Goal: Check status: Check status

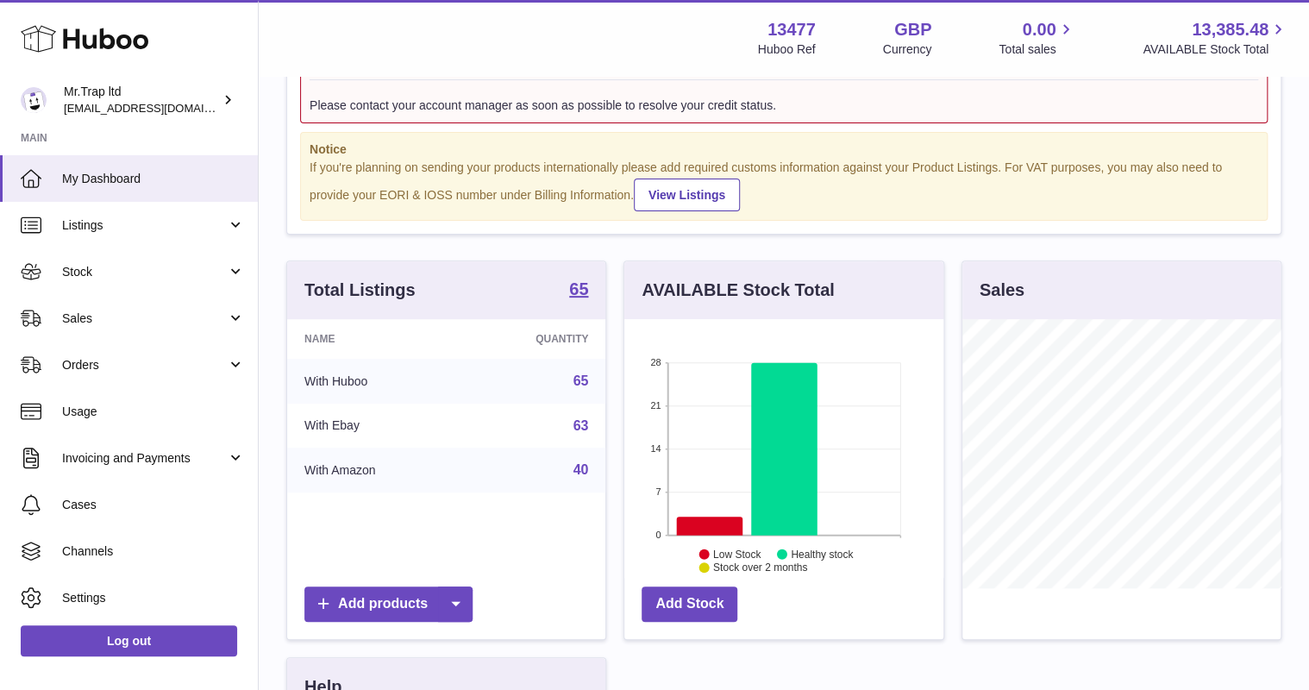
scroll to position [207, 0]
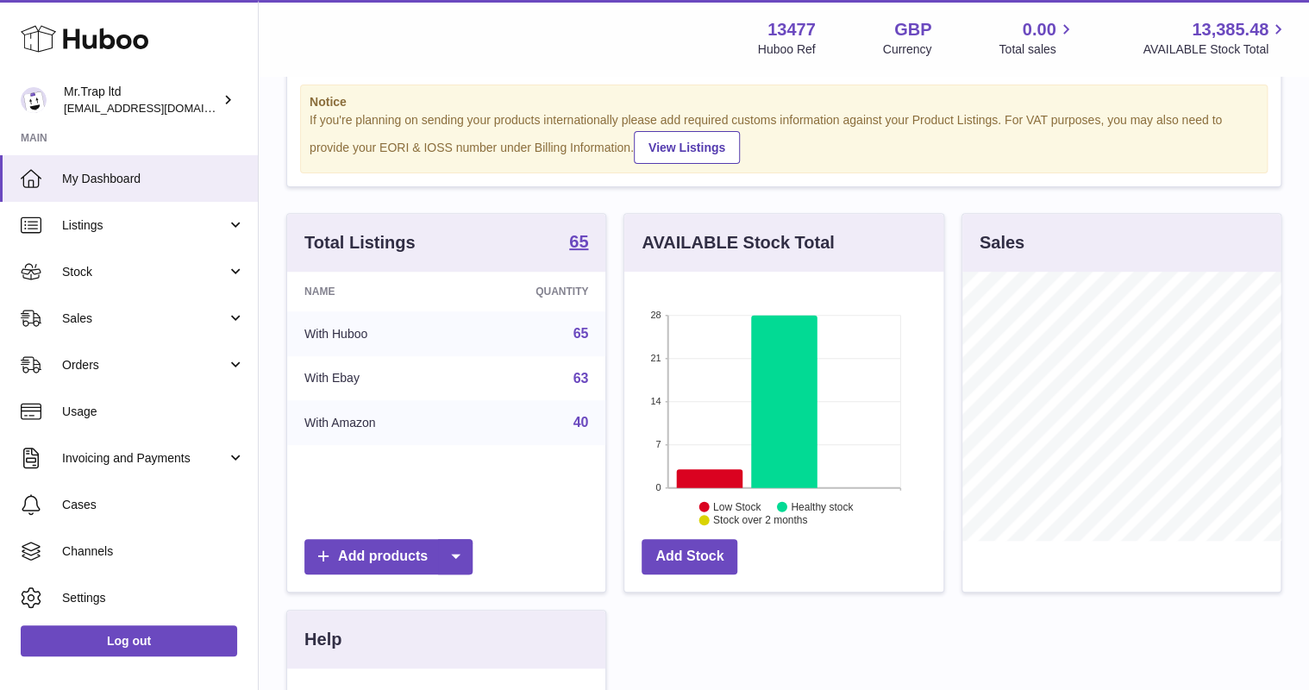
click at [107, 324] on span "Sales" at bounding box center [144, 318] width 165 height 16
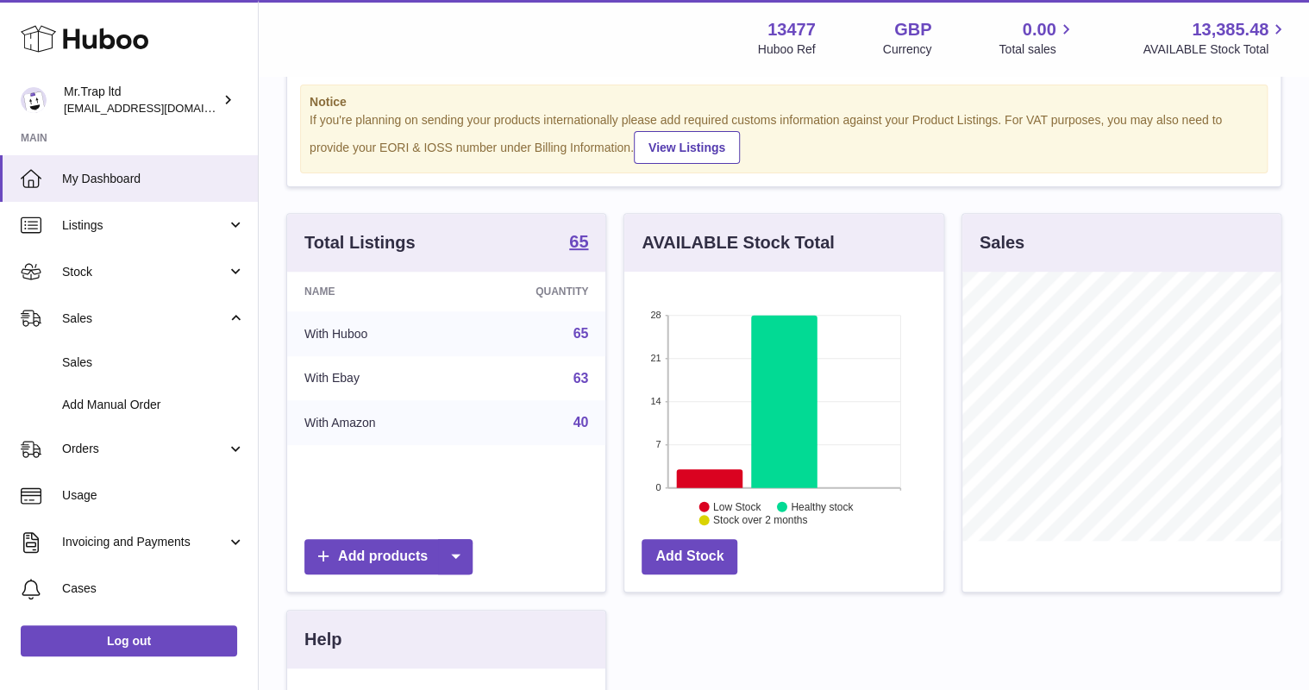
click at [116, 365] on span "Sales" at bounding box center [153, 362] width 183 height 16
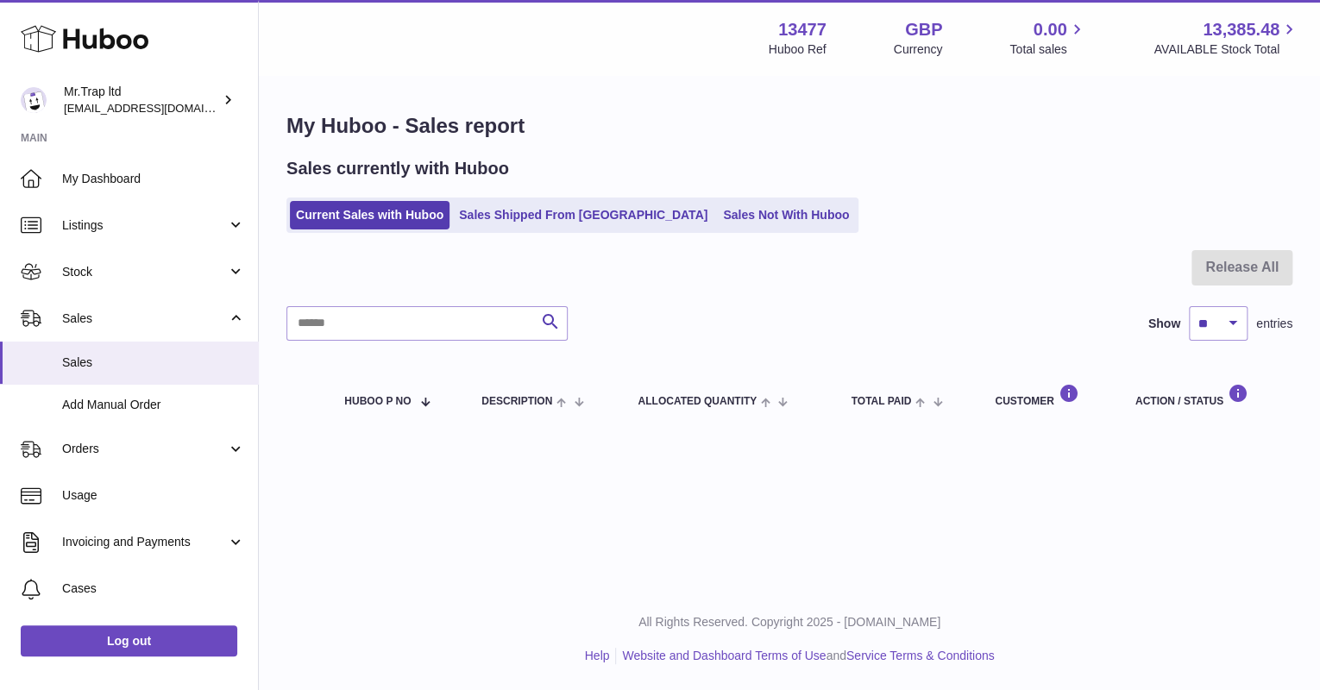
click at [1250, 27] on span "13,385.48" at bounding box center [1240, 29] width 77 height 23
click at [730, 212] on link "Sales Not With Huboo" at bounding box center [786, 215] width 138 height 28
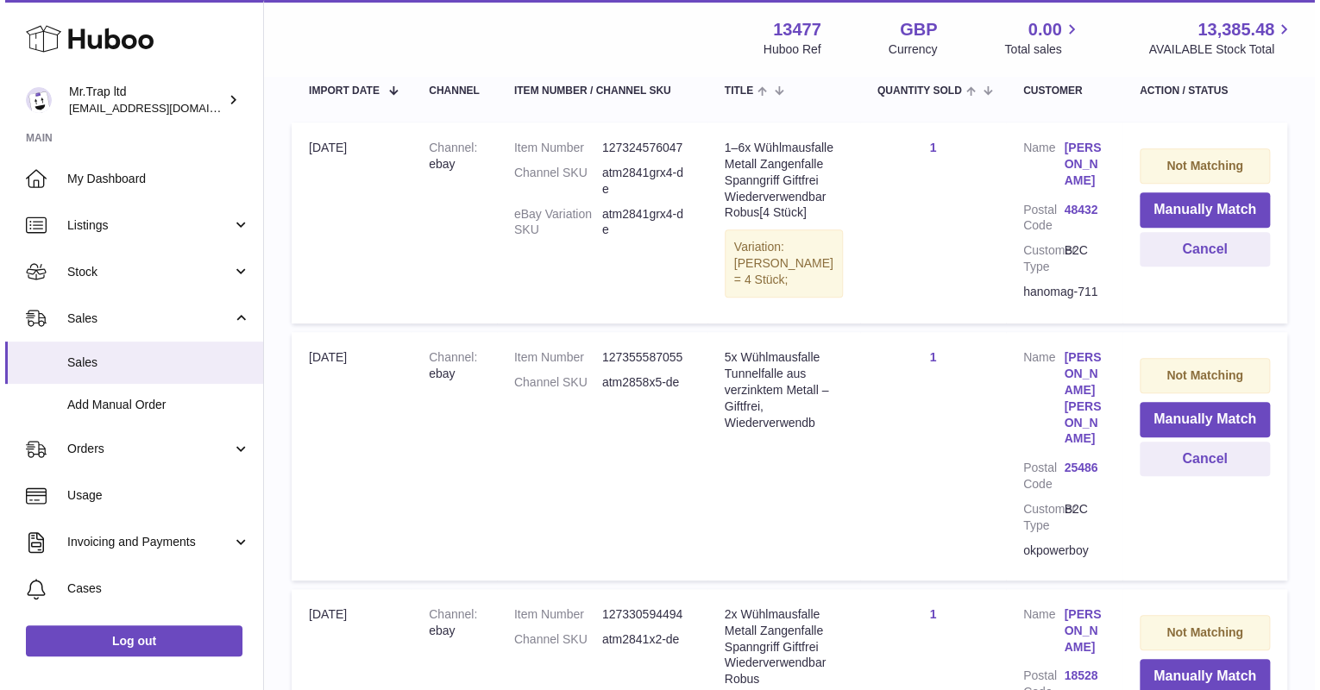
scroll to position [207, 0]
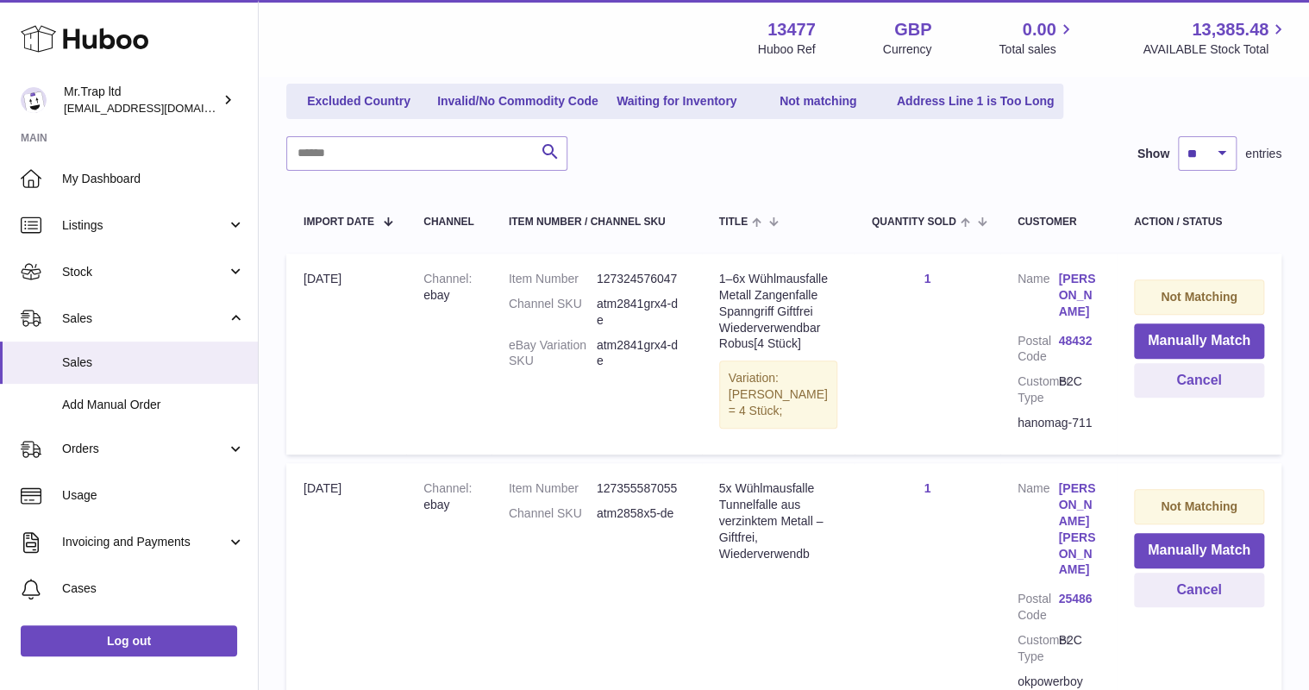
click at [1080, 293] on link "Rudi Siegbert-Harking" at bounding box center [1078, 295] width 41 height 49
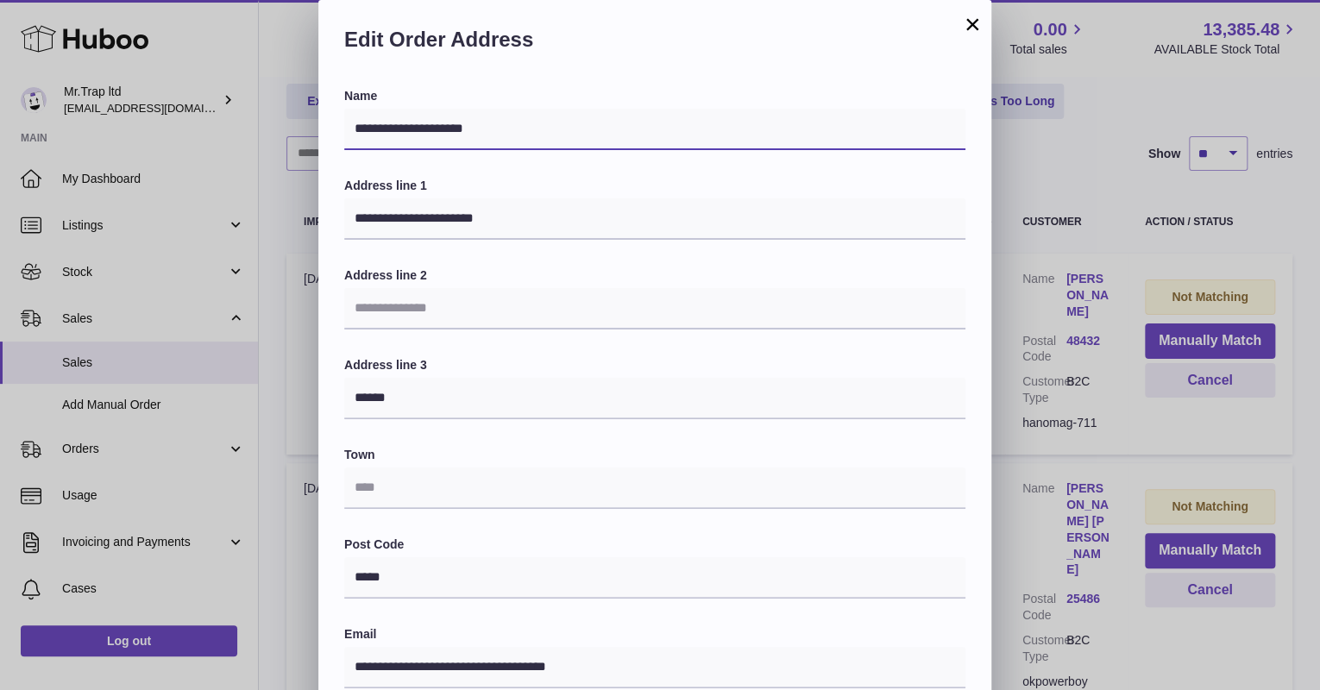
drag, startPoint x: 442, startPoint y: 129, endPoint x: 310, endPoint y: 131, distance: 132.0
click at [310, 131] on div "**********" at bounding box center [660, 517] width 1320 height 1035
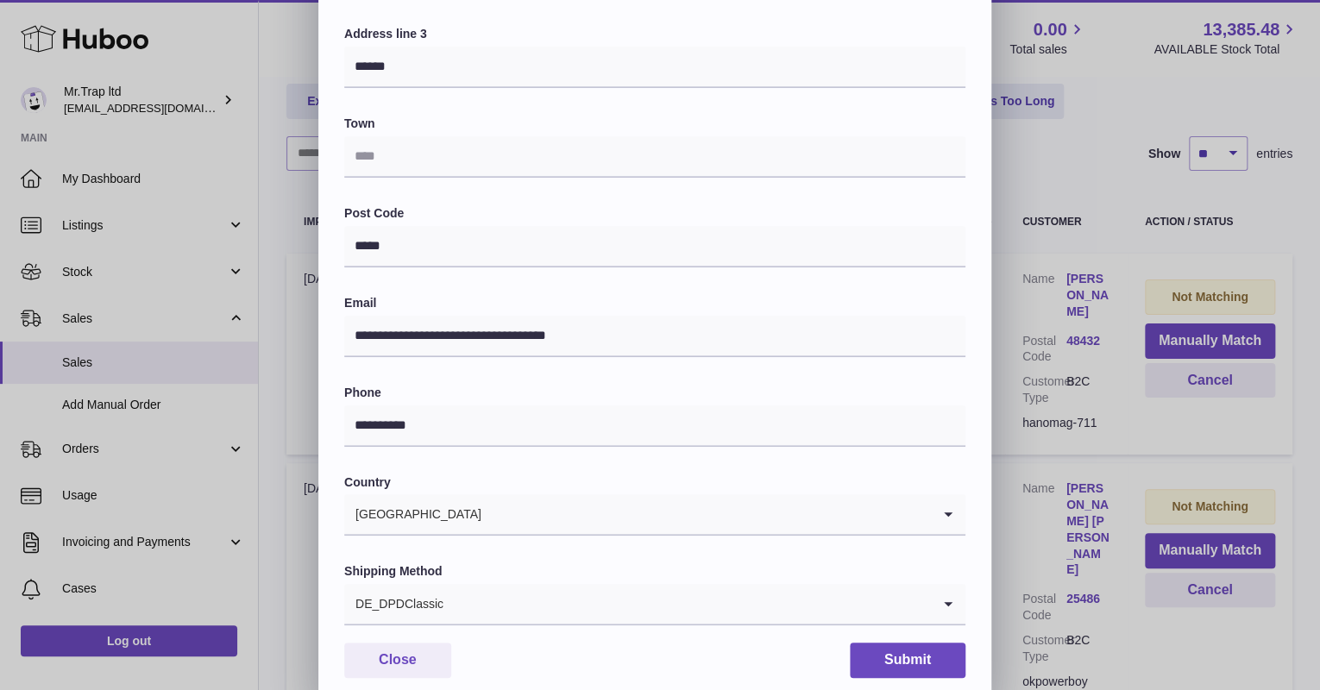
scroll to position [345, 0]
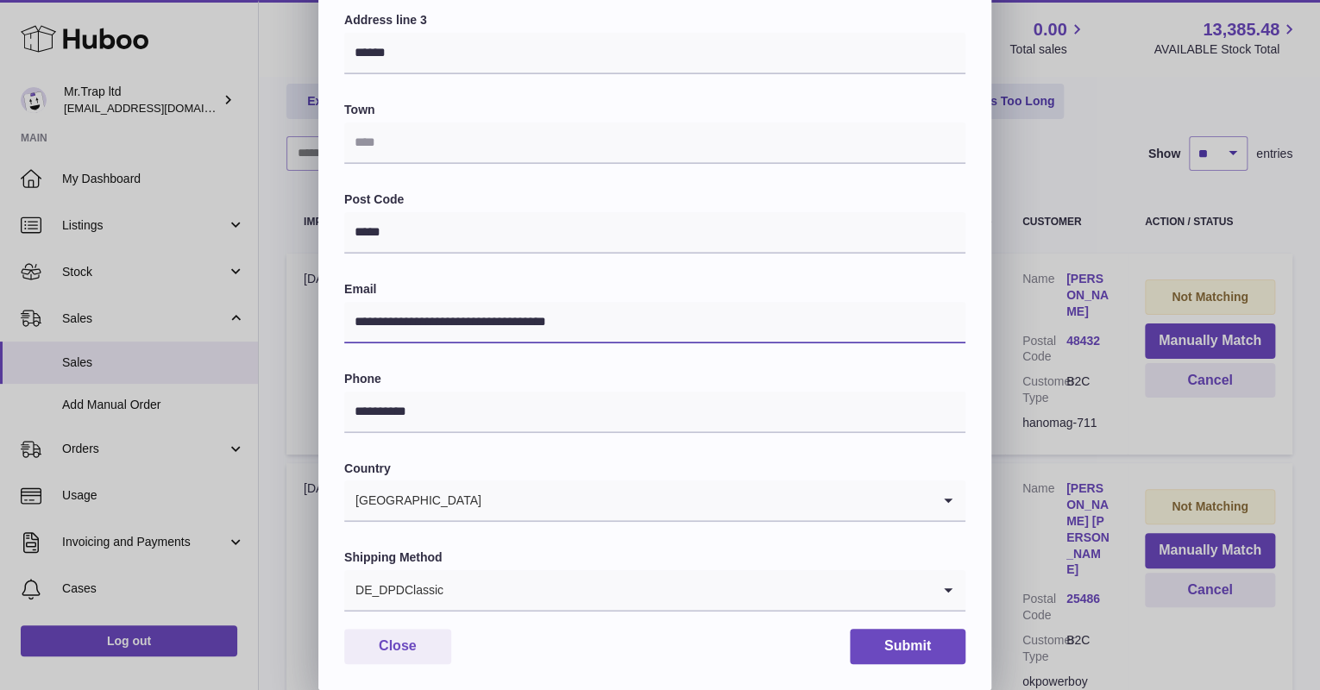
drag, startPoint x: 458, startPoint y: 329, endPoint x: 262, endPoint y: 334, distance: 195.8
click at [262, 334] on div "**********" at bounding box center [660, 172] width 1320 height 1035
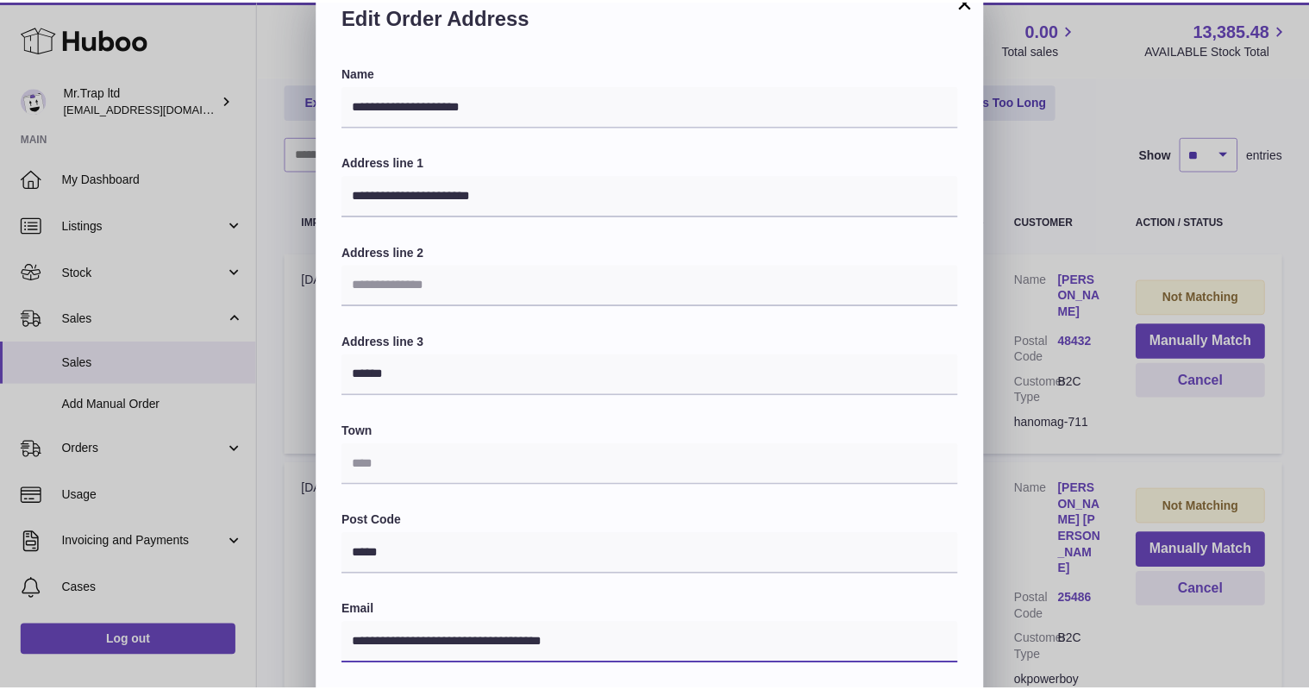
scroll to position [0, 0]
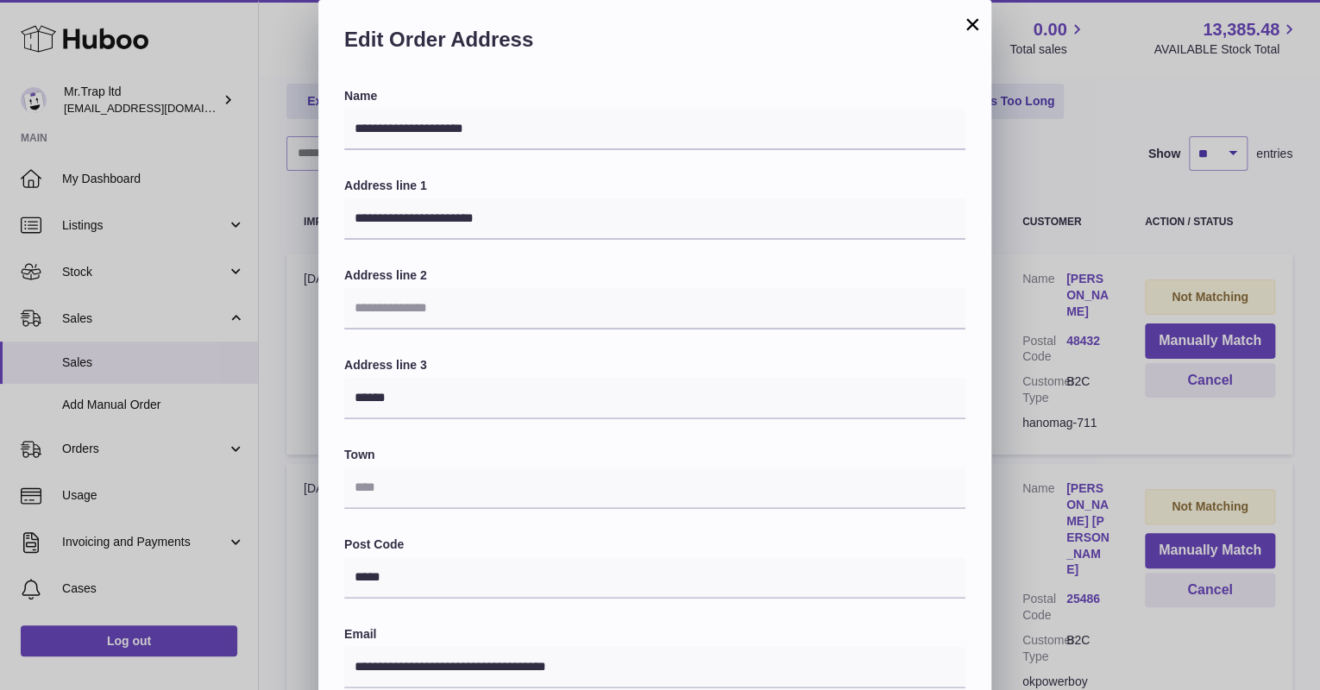
click at [1050, 105] on div "**********" at bounding box center [660, 517] width 1320 height 1035
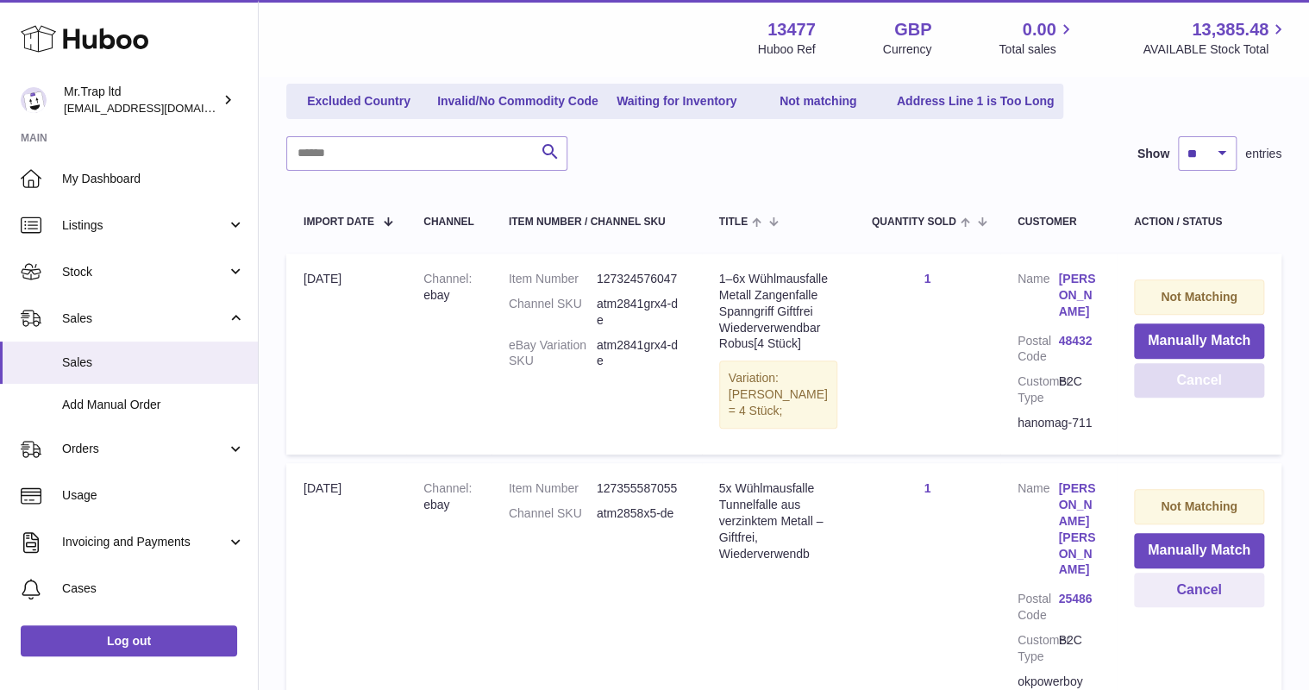
click at [1193, 379] on button "Cancel" at bounding box center [1199, 380] width 130 height 35
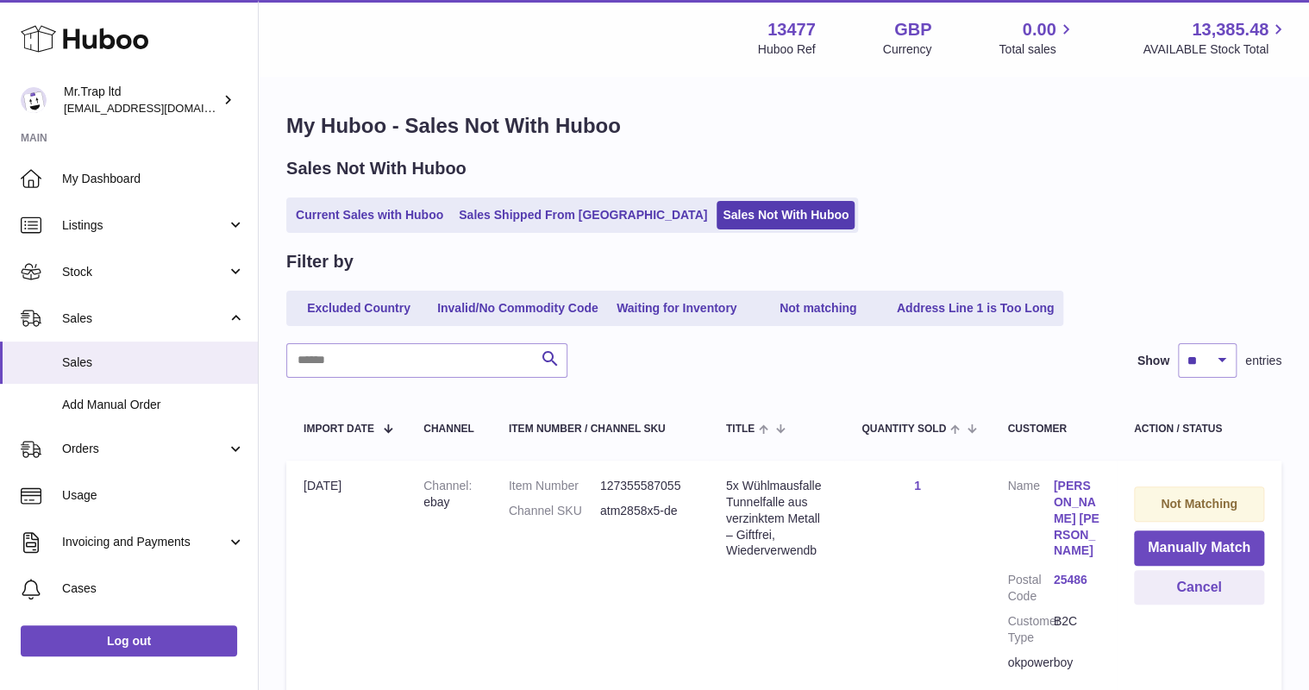
click at [91, 16] on div "Huboo" at bounding box center [129, 40] width 258 height 75
click at [131, 38] on use at bounding box center [85, 39] width 128 height 27
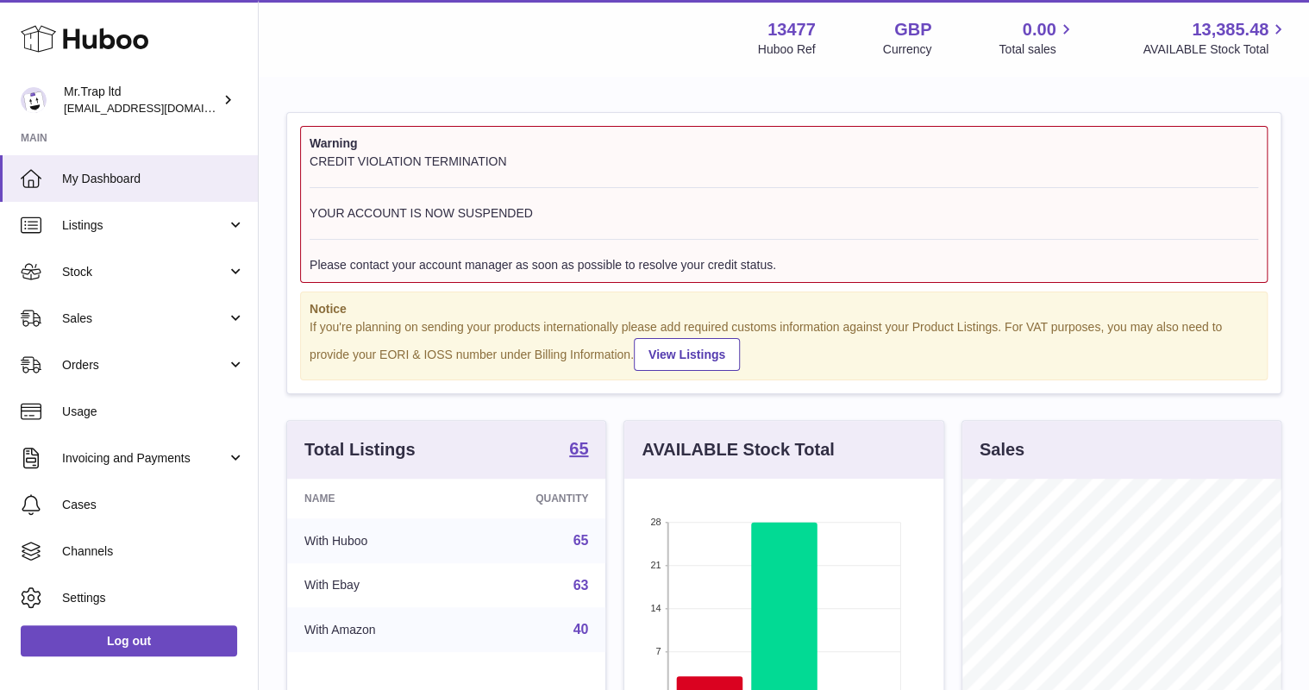
scroll to position [269, 318]
click at [126, 315] on span "Sales" at bounding box center [144, 318] width 165 height 16
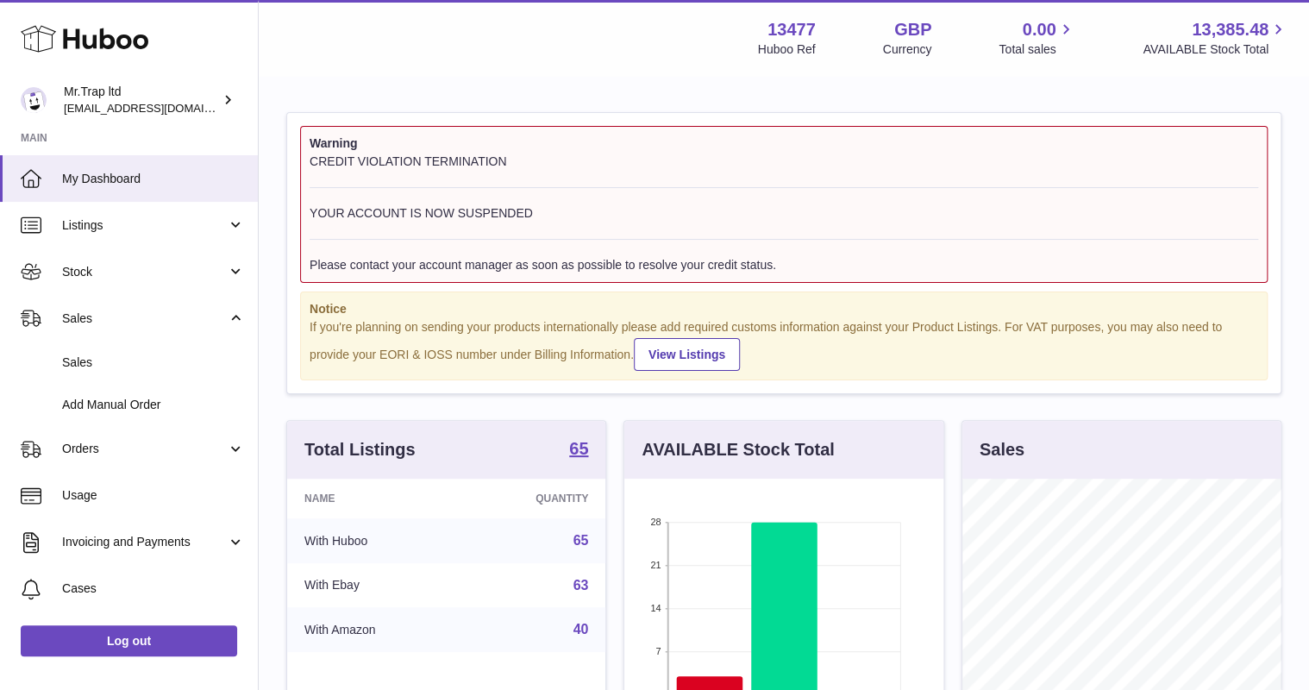
click at [130, 350] on link "Sales" at bounding box center [129, 363] width 258 height 42
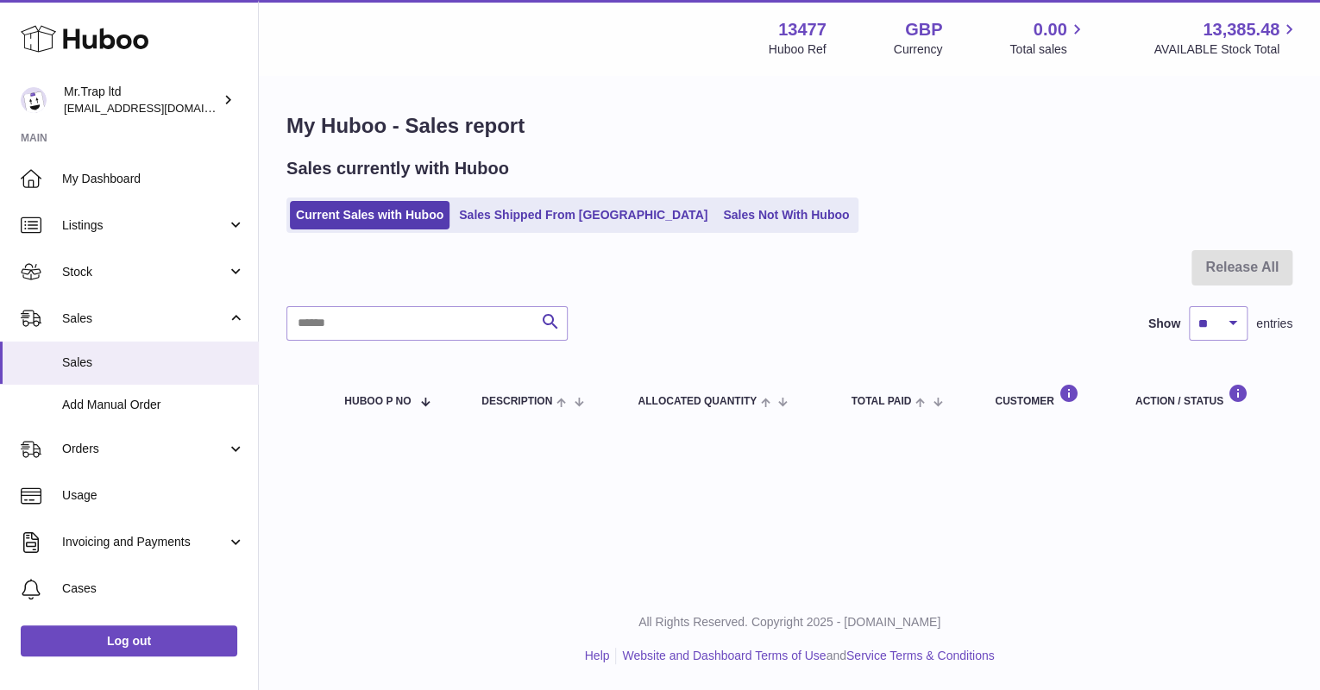
click at [717, 223] on link "Sales Not With Huboo" at bounding box center [786, 215] width 138 height 28
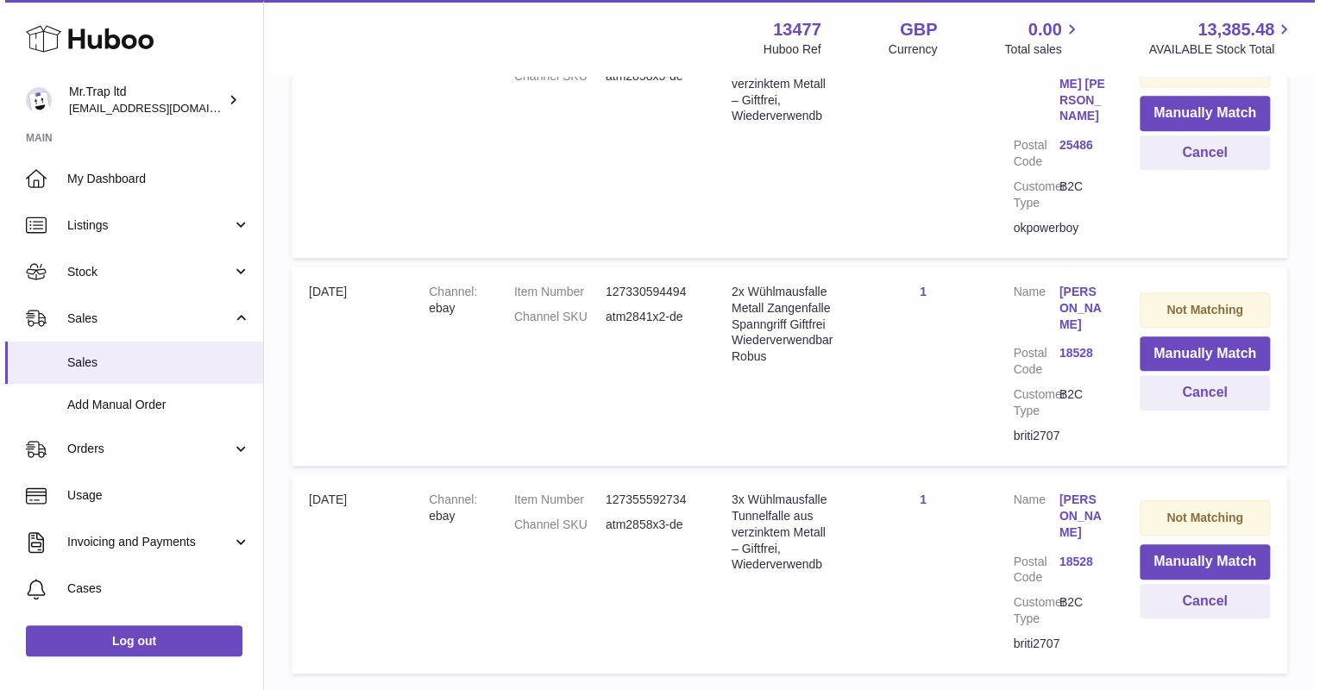
scroll to position [411, 0]
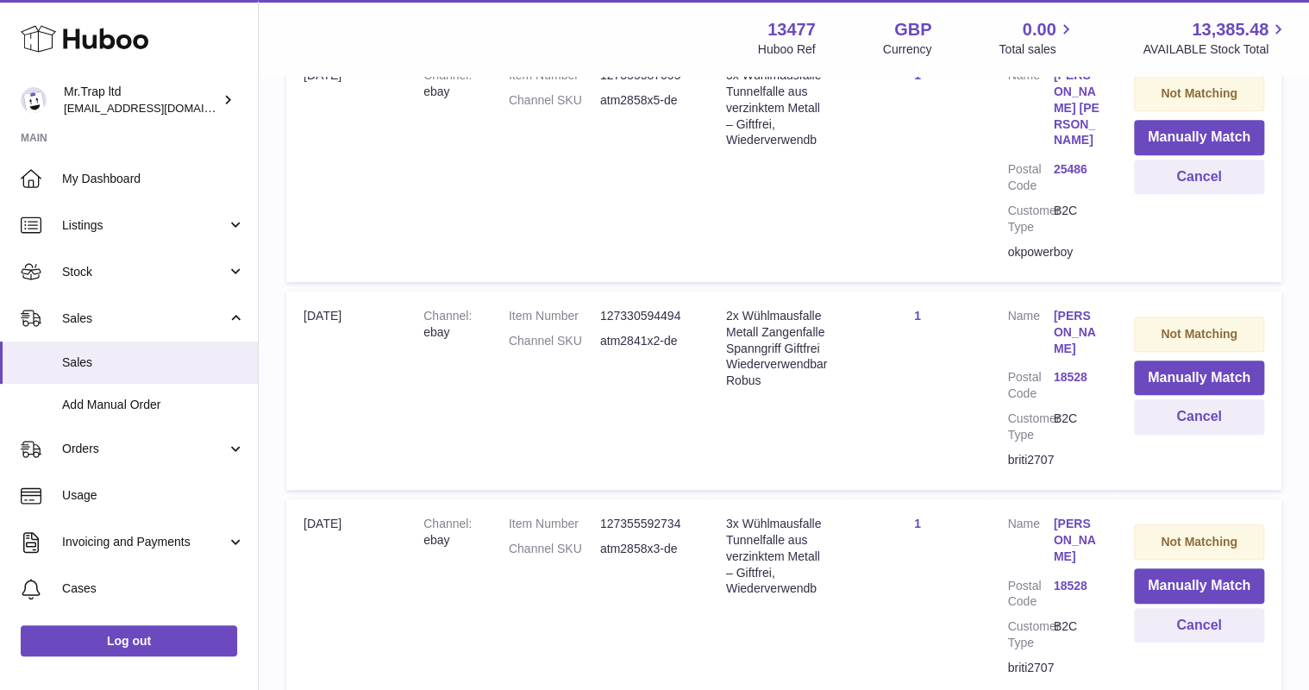
click at [1080, 308] on link "Brita Wendt" at bounding box center [1077, 332] width 46 height 49
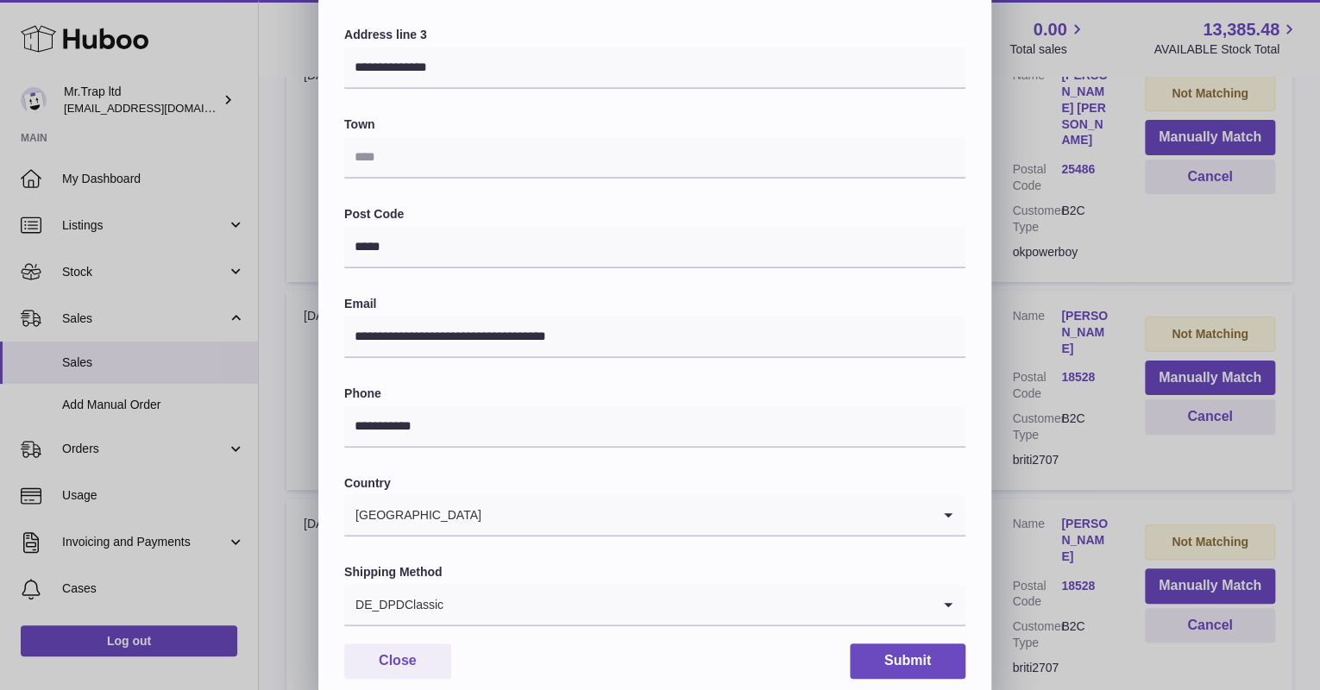
scroll to position [345, 0]
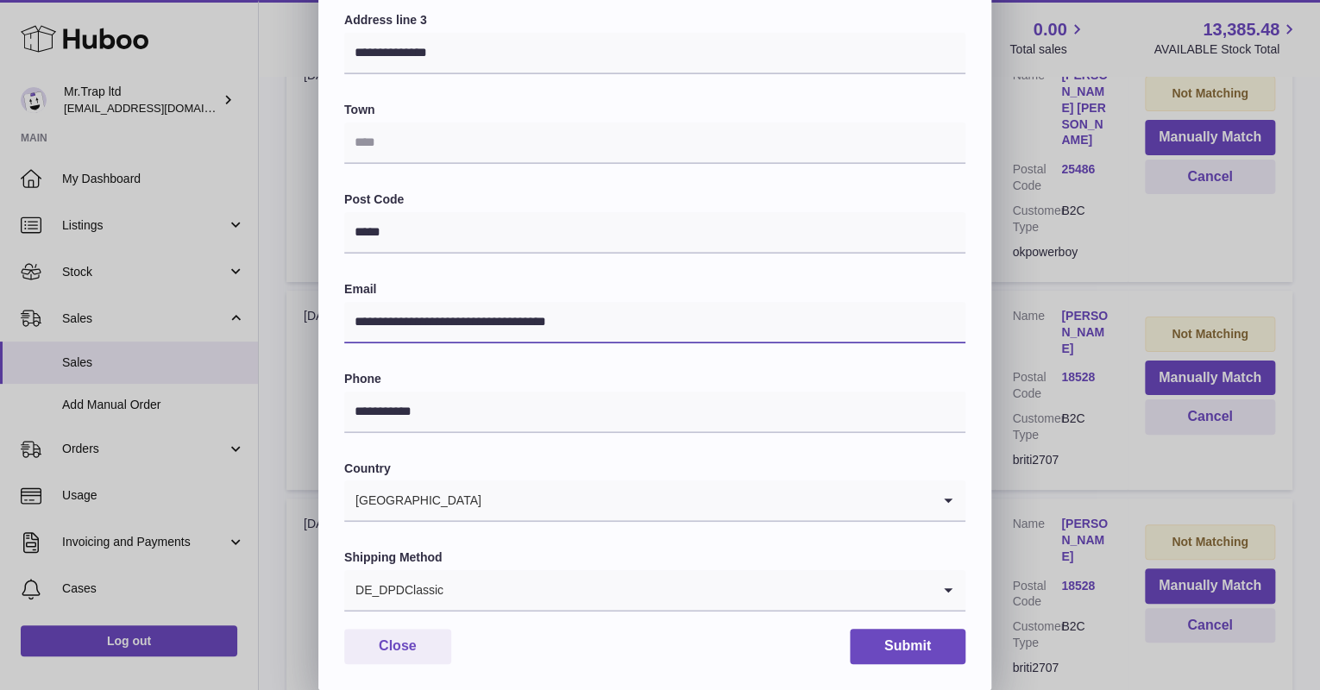
drag, startPoint x: 335, startPoint y: 323, endPoint x: 159, endPoint y: 336, distance: 176.5
click at [155, 336] on div "**********" at bounding box center [660, 172] width 1320 height 1035
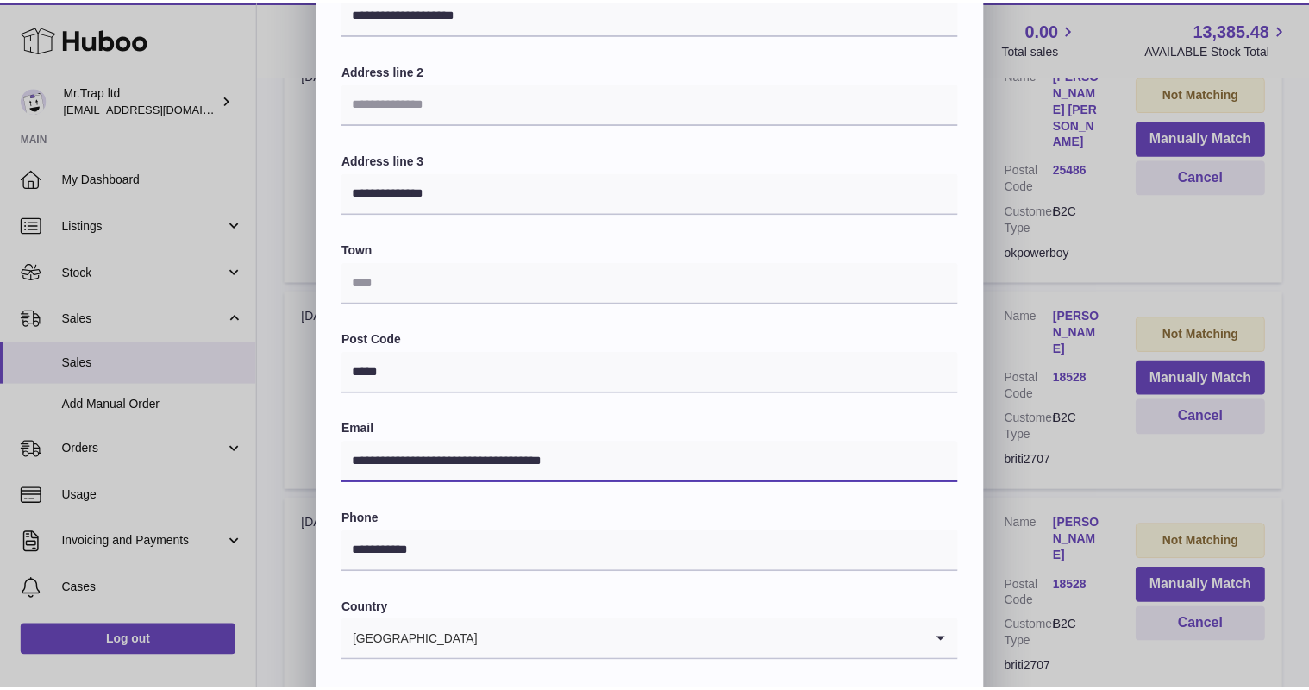
scroll to position [347, 0]
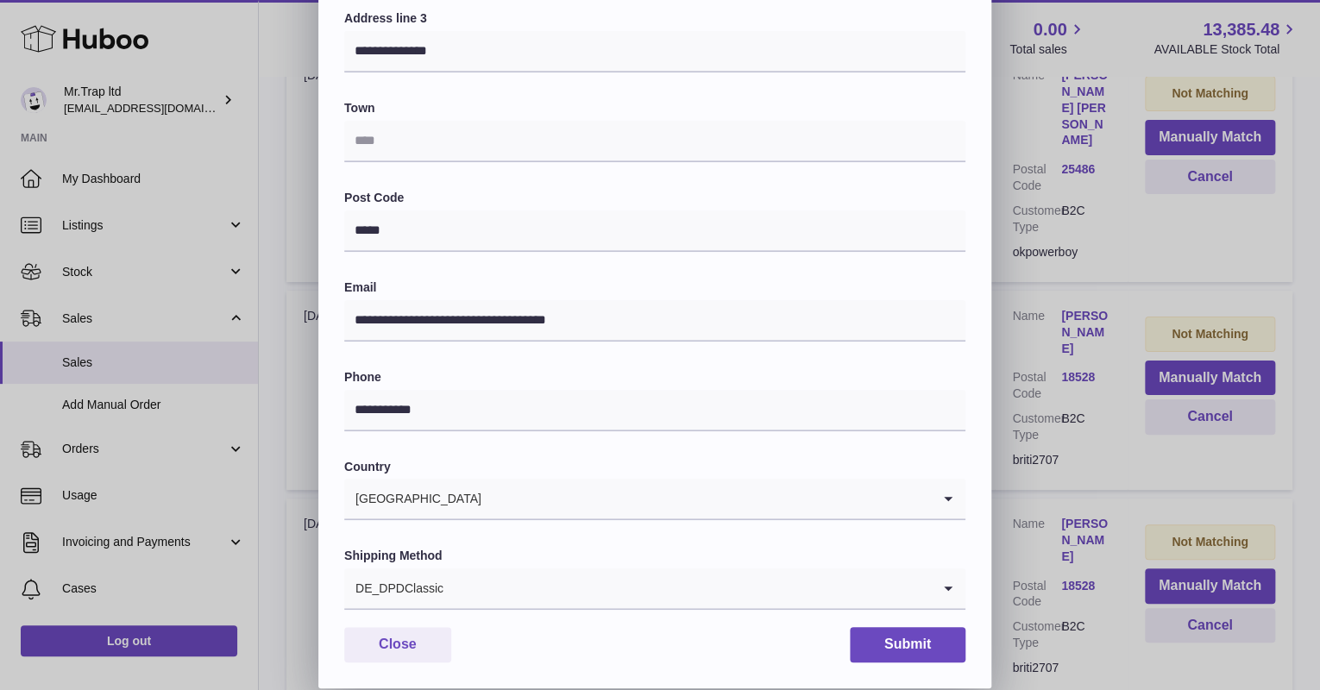
click at [1046, 340] on div "**********" at bounding box center [660, 170] width 1320 height 1035
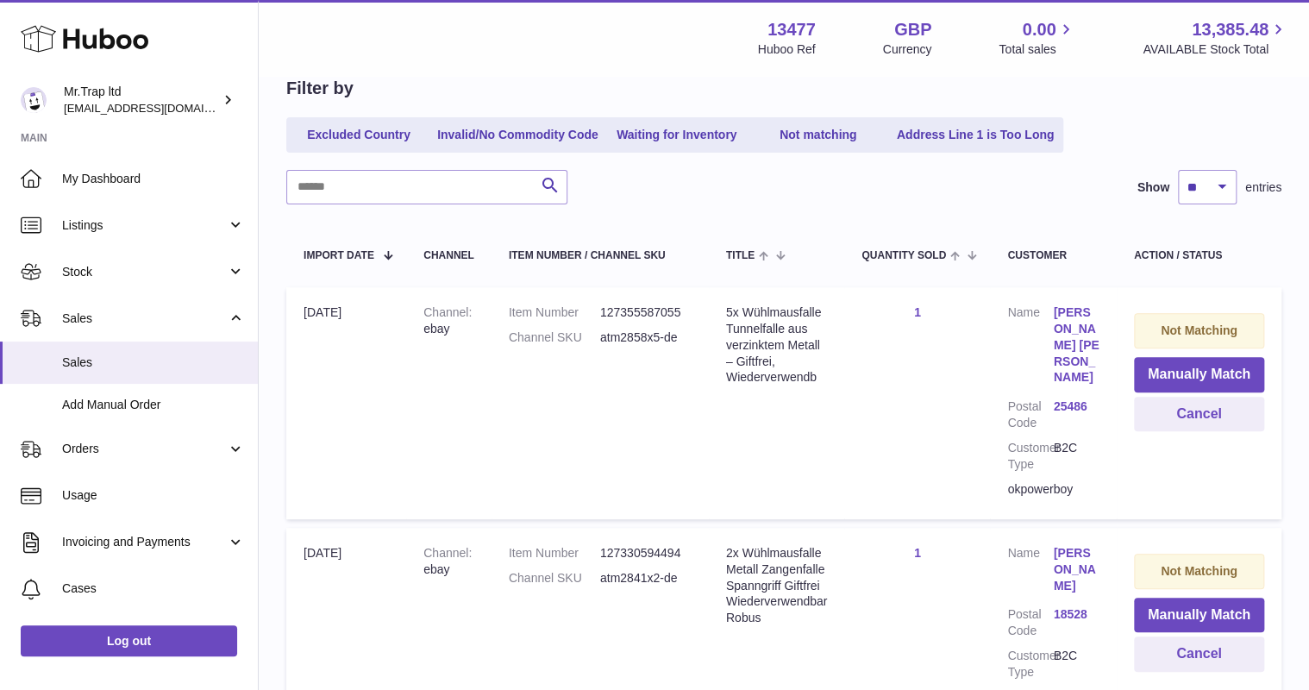
scroll to position [135, 0]
